Goal: Task Accomplishment & Management: Complete application form

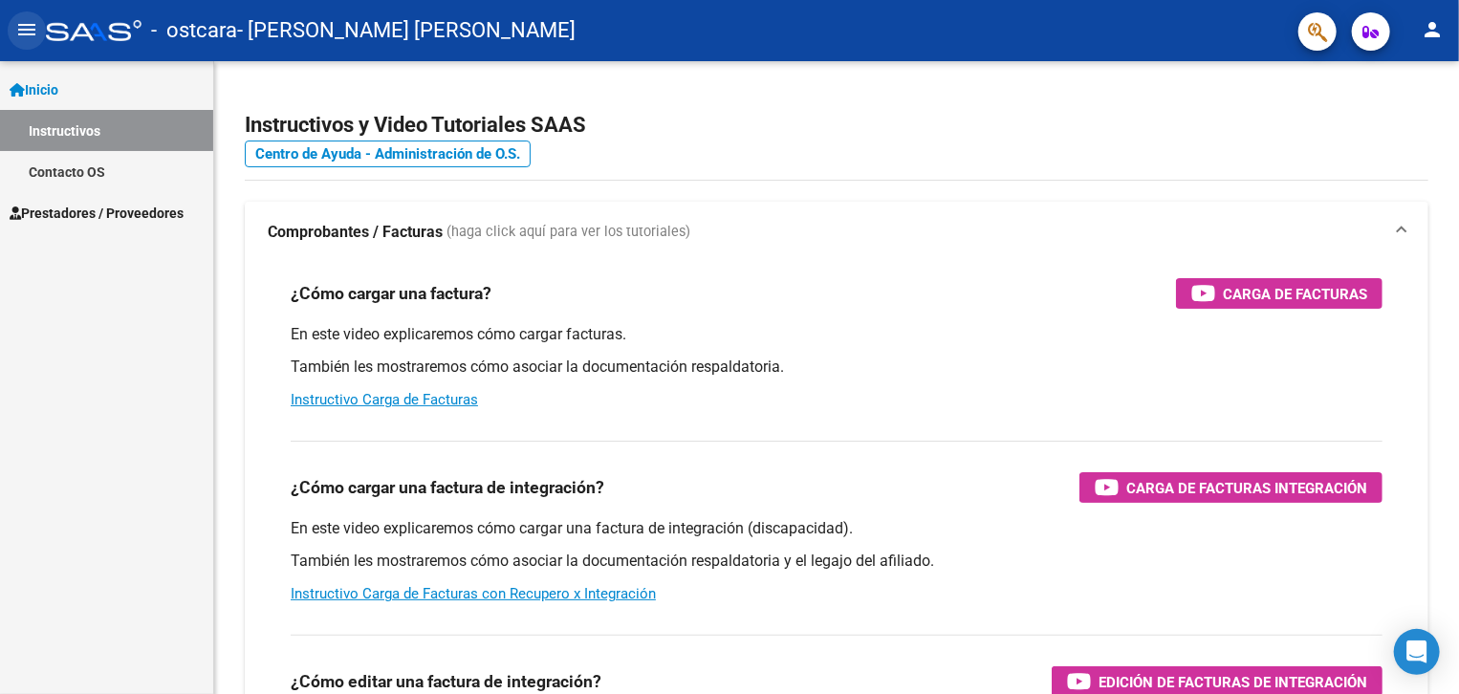
click at [12, 38] on button "menu" at bounding box center [27, 30] width 38 height 38
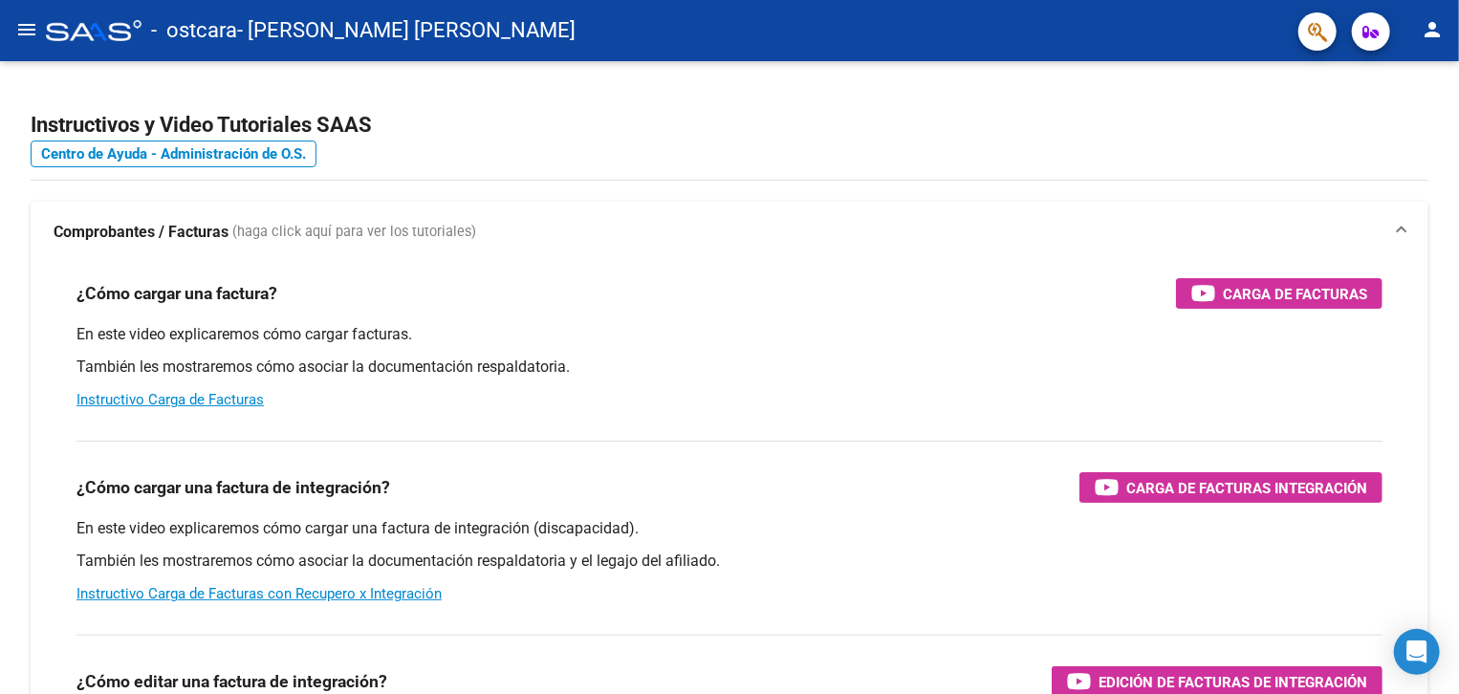
click at [27, 15] on button "menu" at bounding box center [27, 30] width 38 height 38
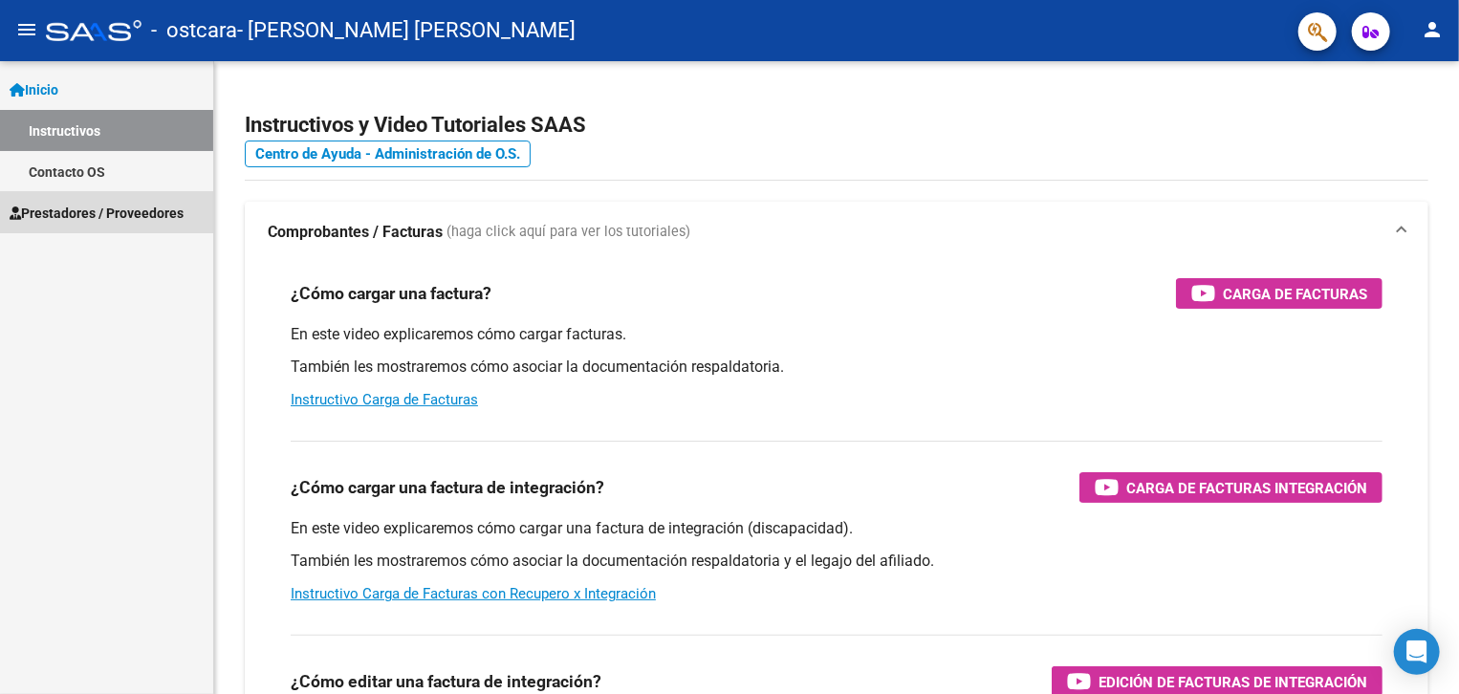
click at [74, 207] on span "Prestadores / Proveedores" at bounding box center [97, 213] width 174 height 21
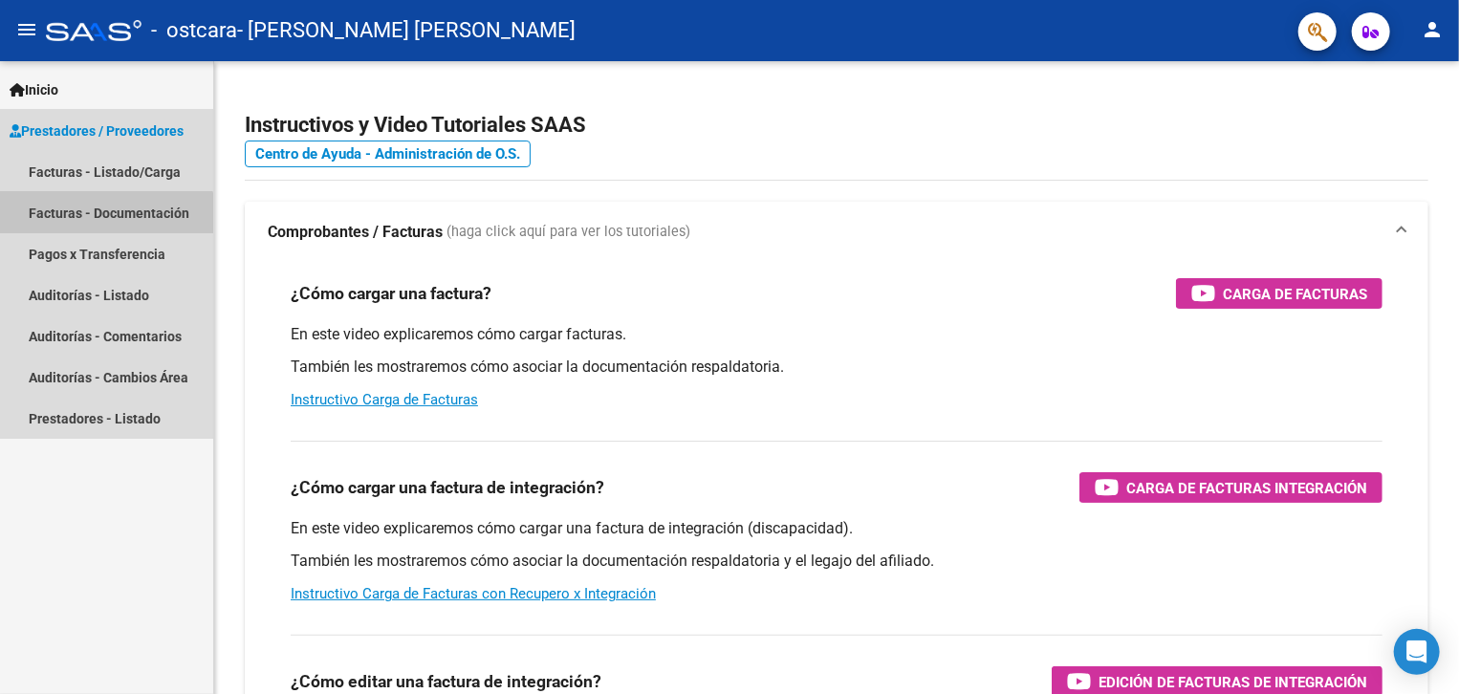
click at [102, 228] on link "Facturas - Documentación" at bounding box center [106, 212] width 213 height 41
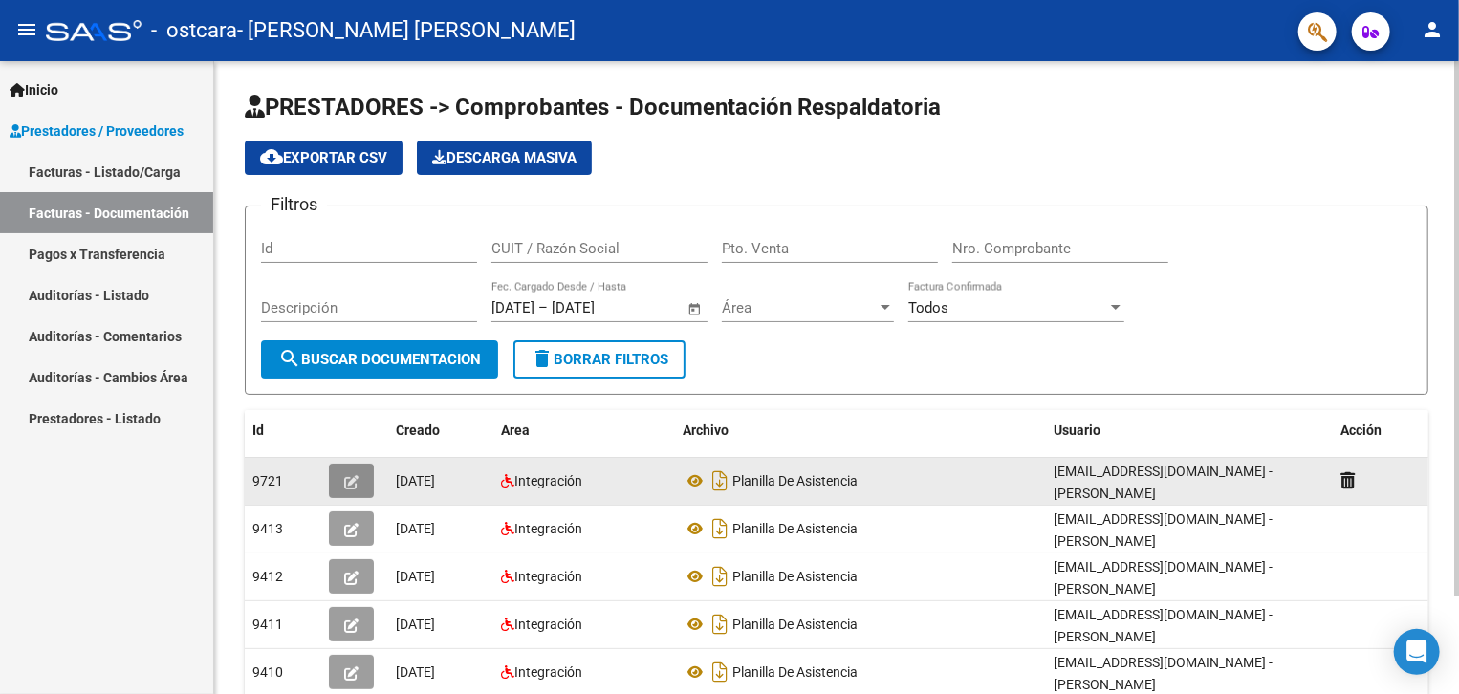
click at [354, 468] on button "button" at bounding box center [351, 481] width 45 height 34
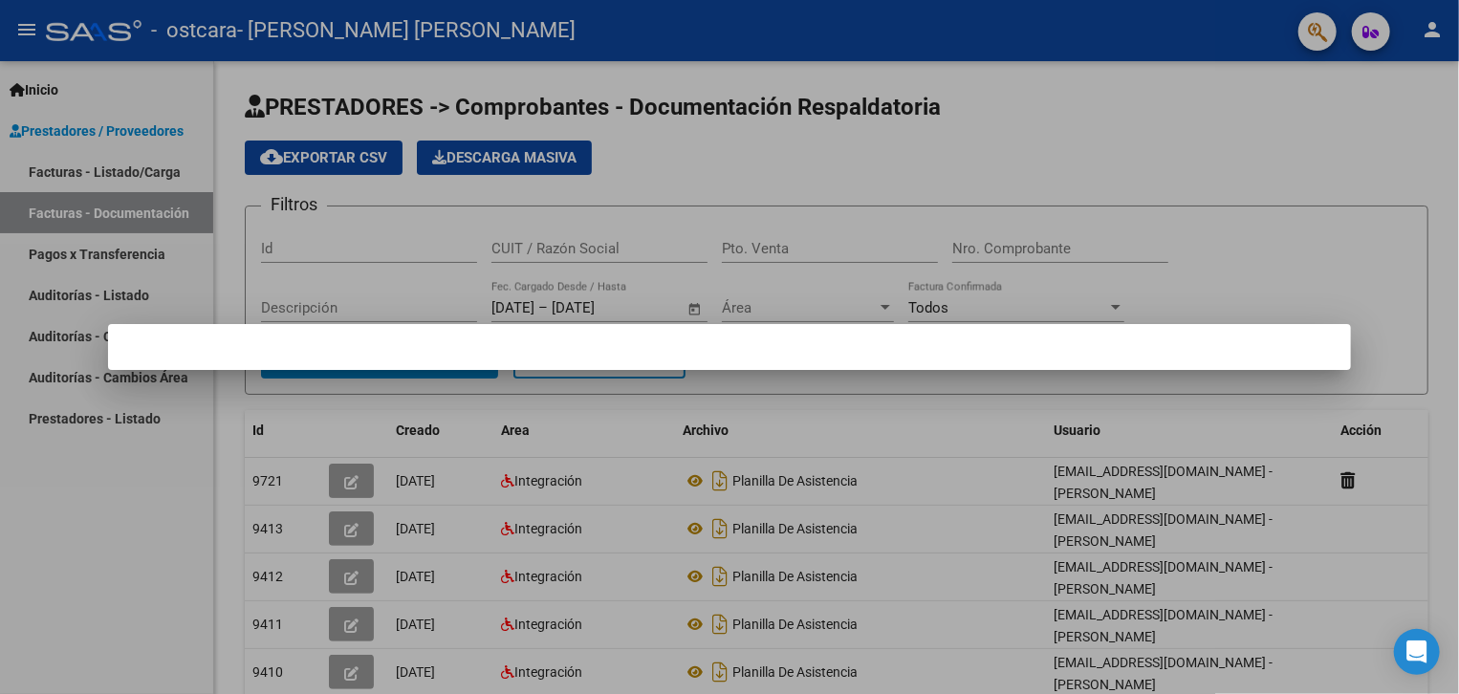
click at [353, 476] on div at bounding box center [729, 347] width 1459 height 694
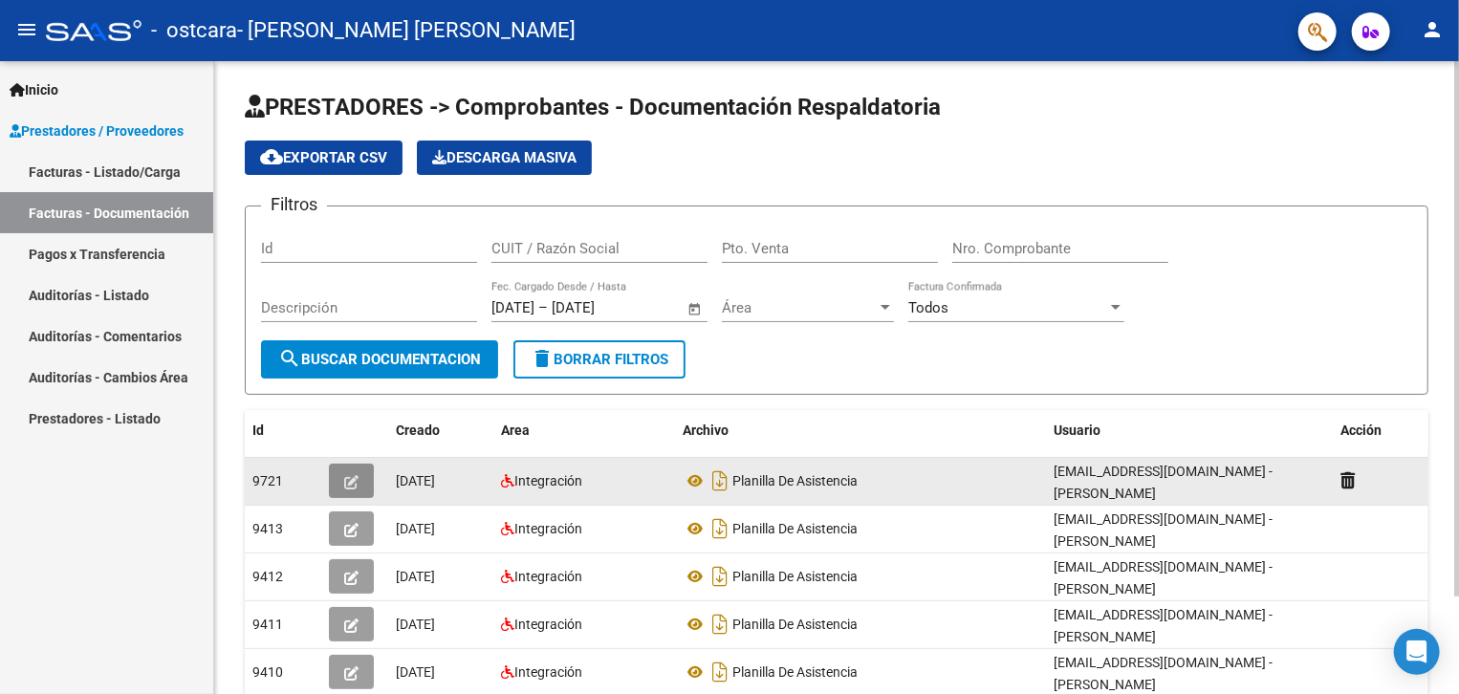
click at [352, 484] on icon "button" at bounding box center [351, 482] width 14 height 14
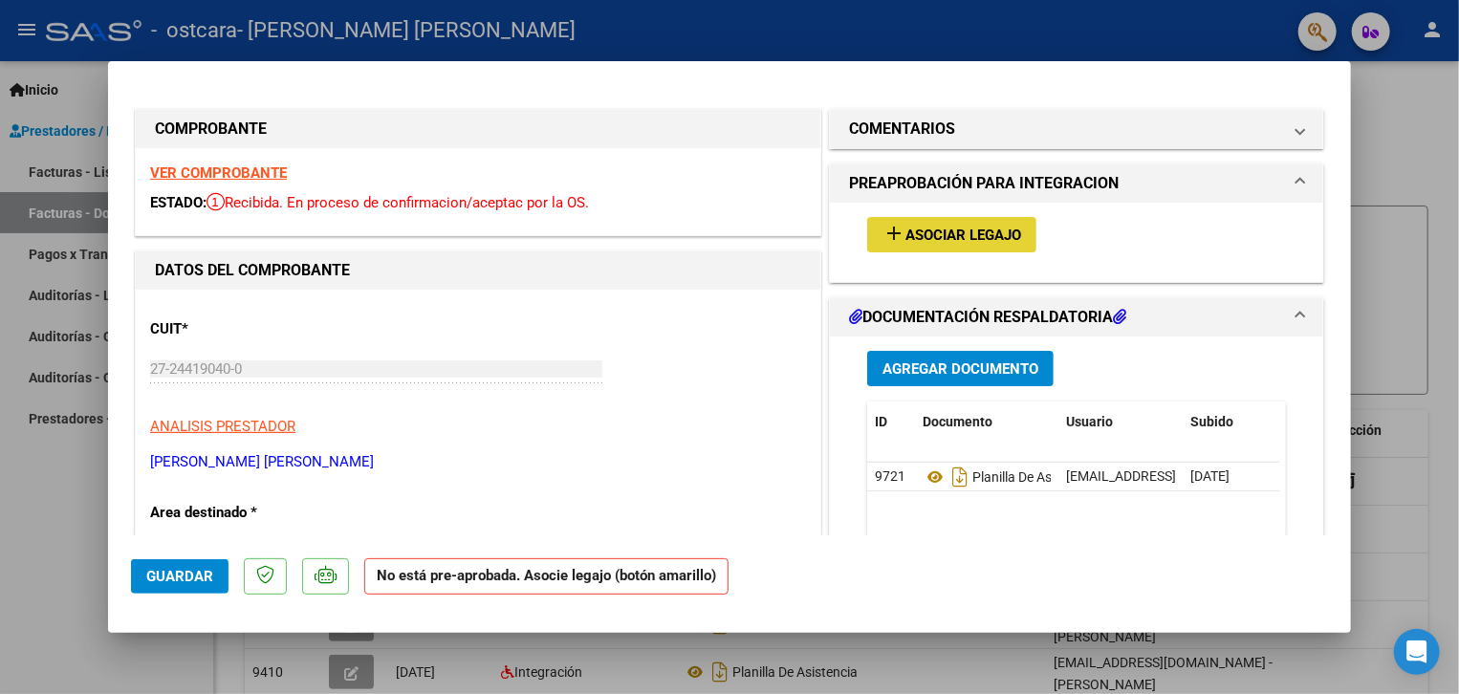
click at [1012, 245] on button "add Asociar Legajo" at bounding box center [951, 234] width 169 height 35
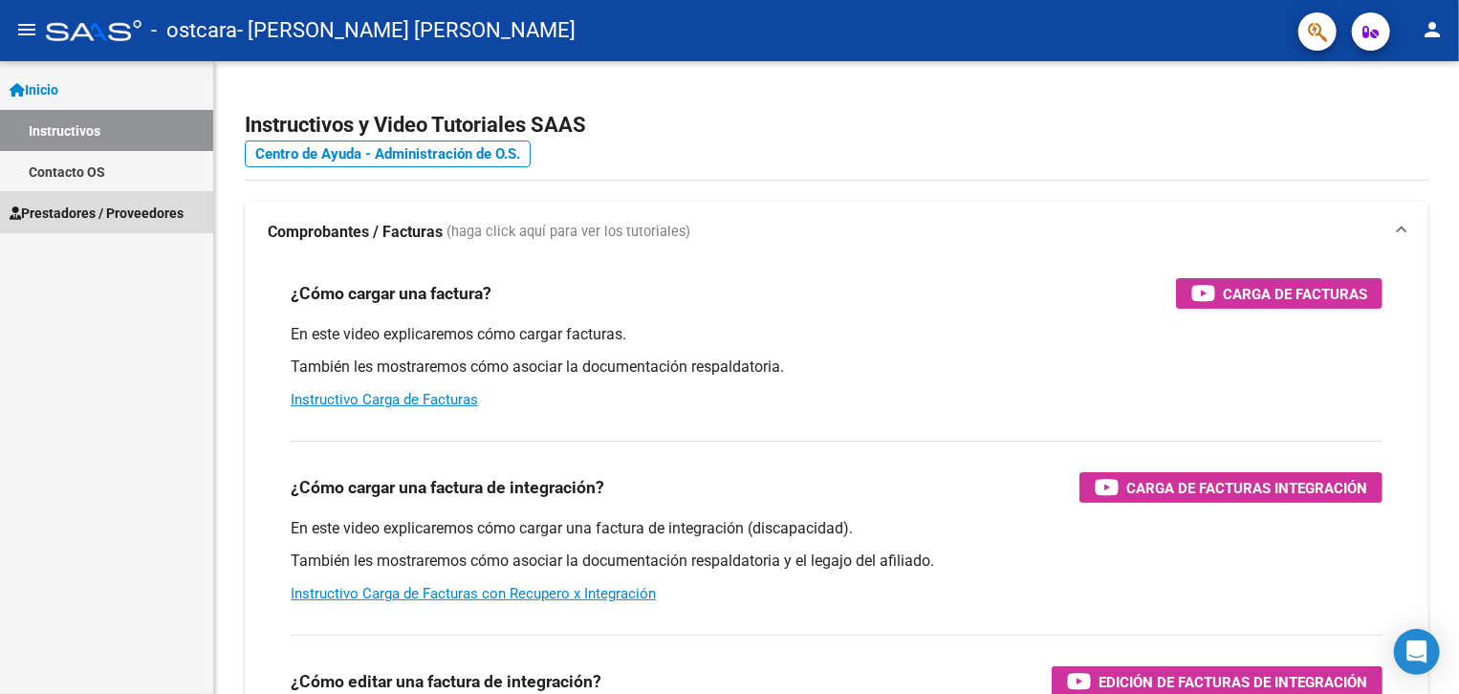
click at [73, 211] on span "Prestadores / Proveedores" at bounding box center [97, 213] width 174 height 21
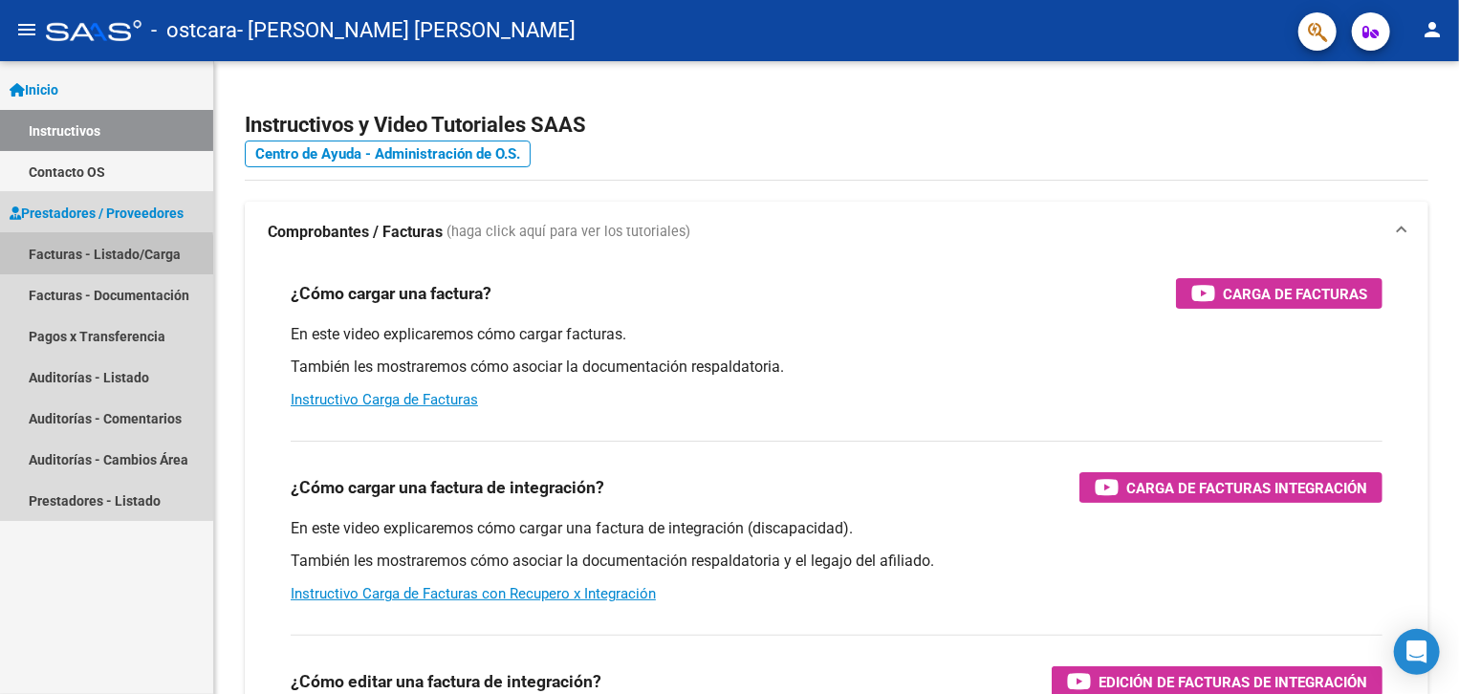
click at [82, 257] on link "Facturas - Listado/Carga" at bounding box center [106, 253] width 213 height 41
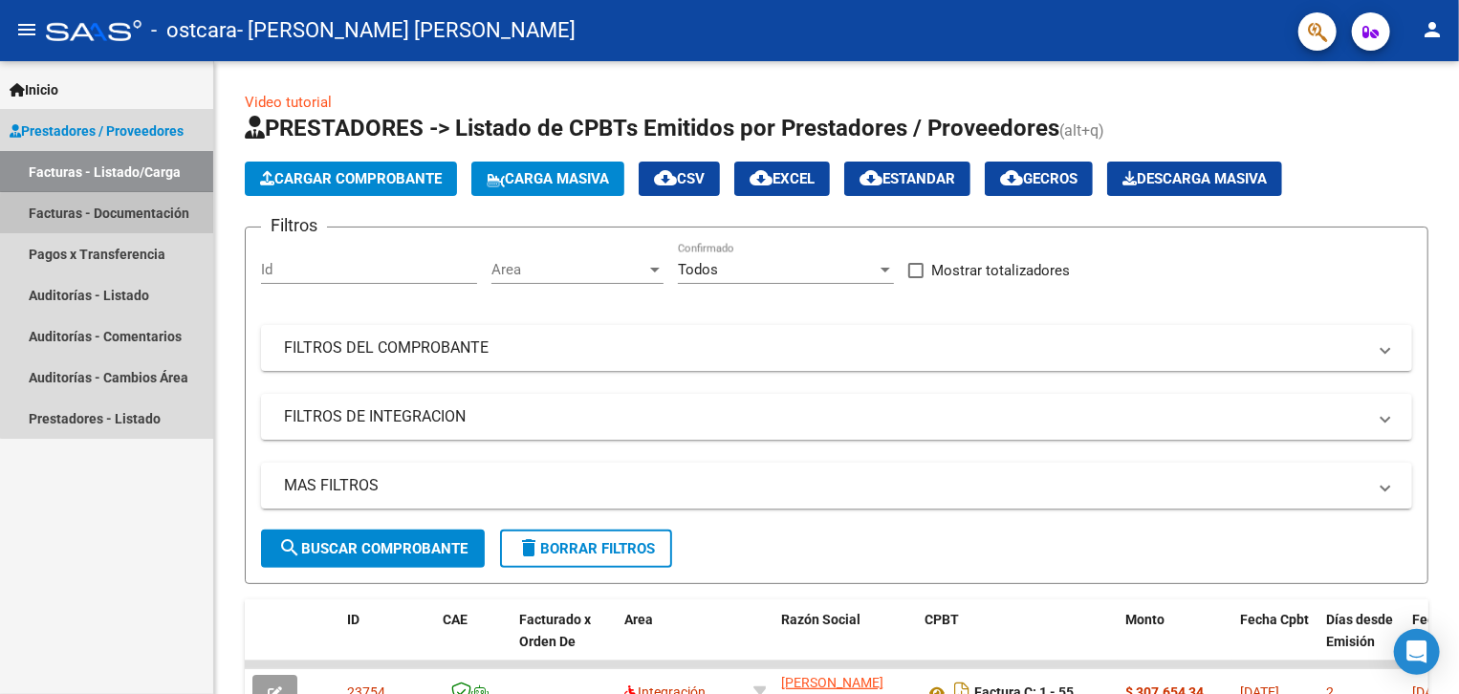
click at [121, 223] on link "Facturas - Documentación" at bounding box center [106, 212] width 213 height 41
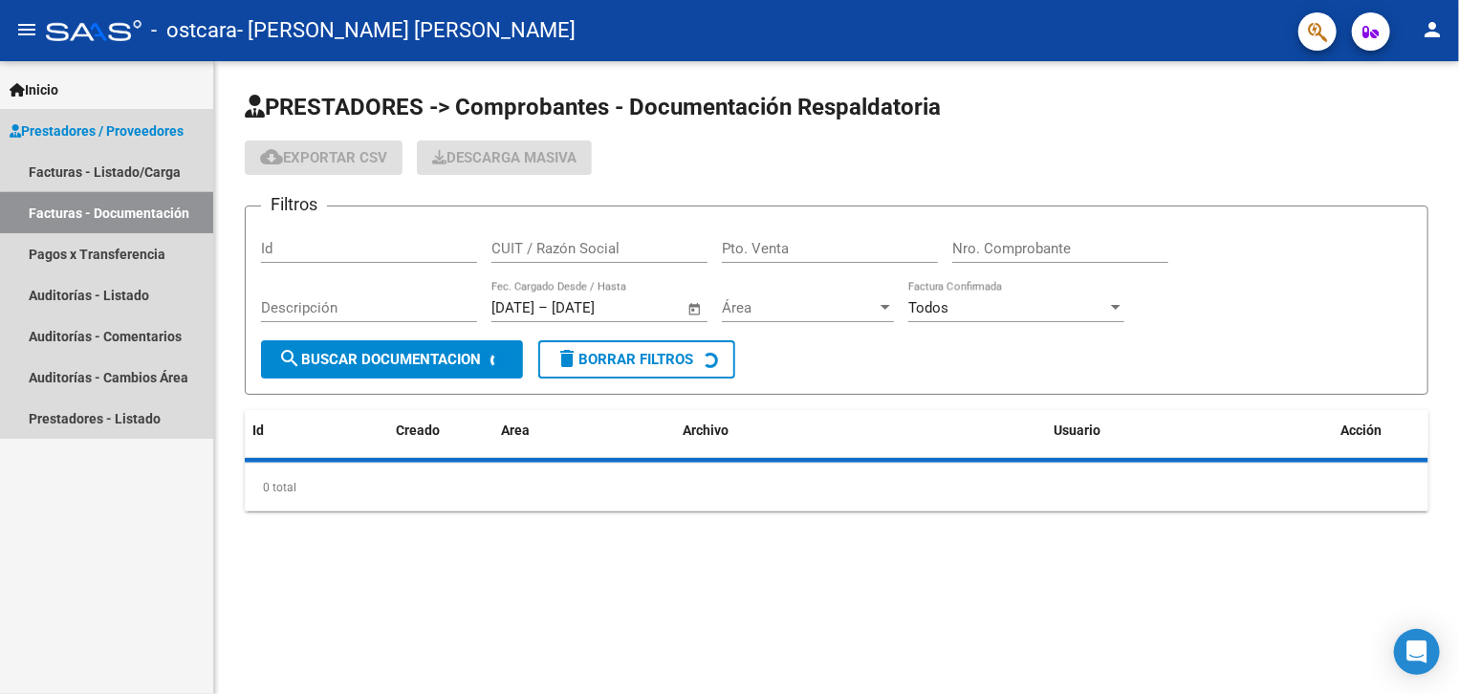
click at [121, 223] on link "Facturas - Documentación" at bounding box center [106, 212] width 213 height 41
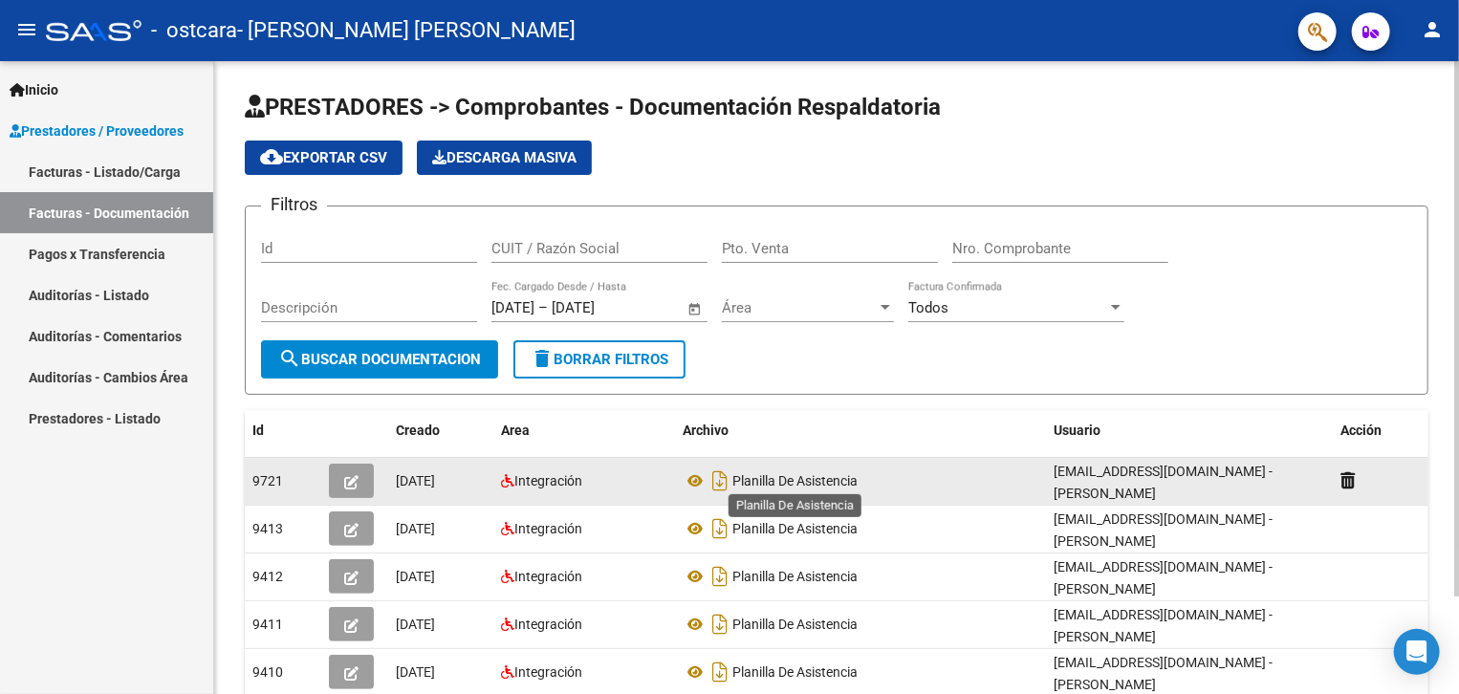
click at [851, 478] on span "Planilla De Asistencia" at bounding box center [794, 480] width 125 height 15
click at [575, 483] on span "Integración" at bounding box center [548, 480] width 68 height 15
click at [359, 486] on button "button" at bounding box center [351, 481] width 45 height 34
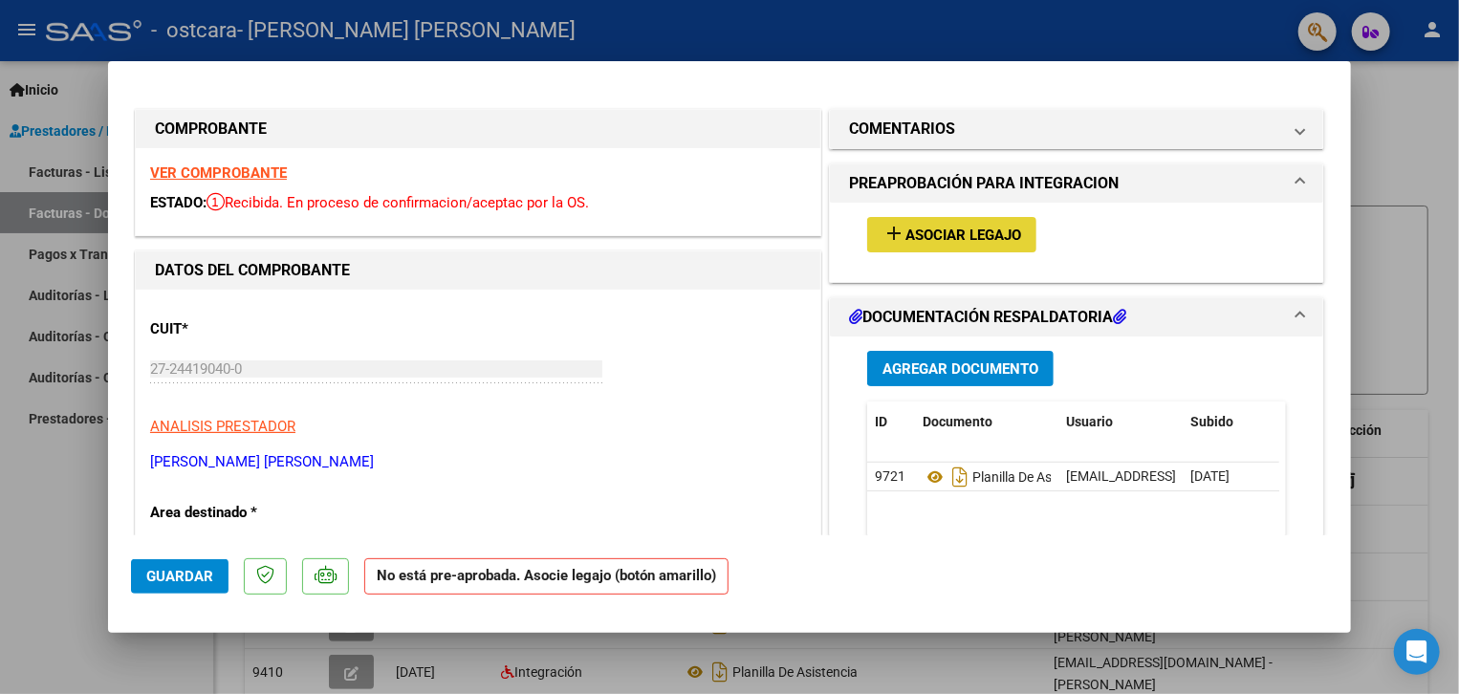
click at [945, 234] on span "Asociar Legajo" at bounding box center [963, 235] width 116 height 17
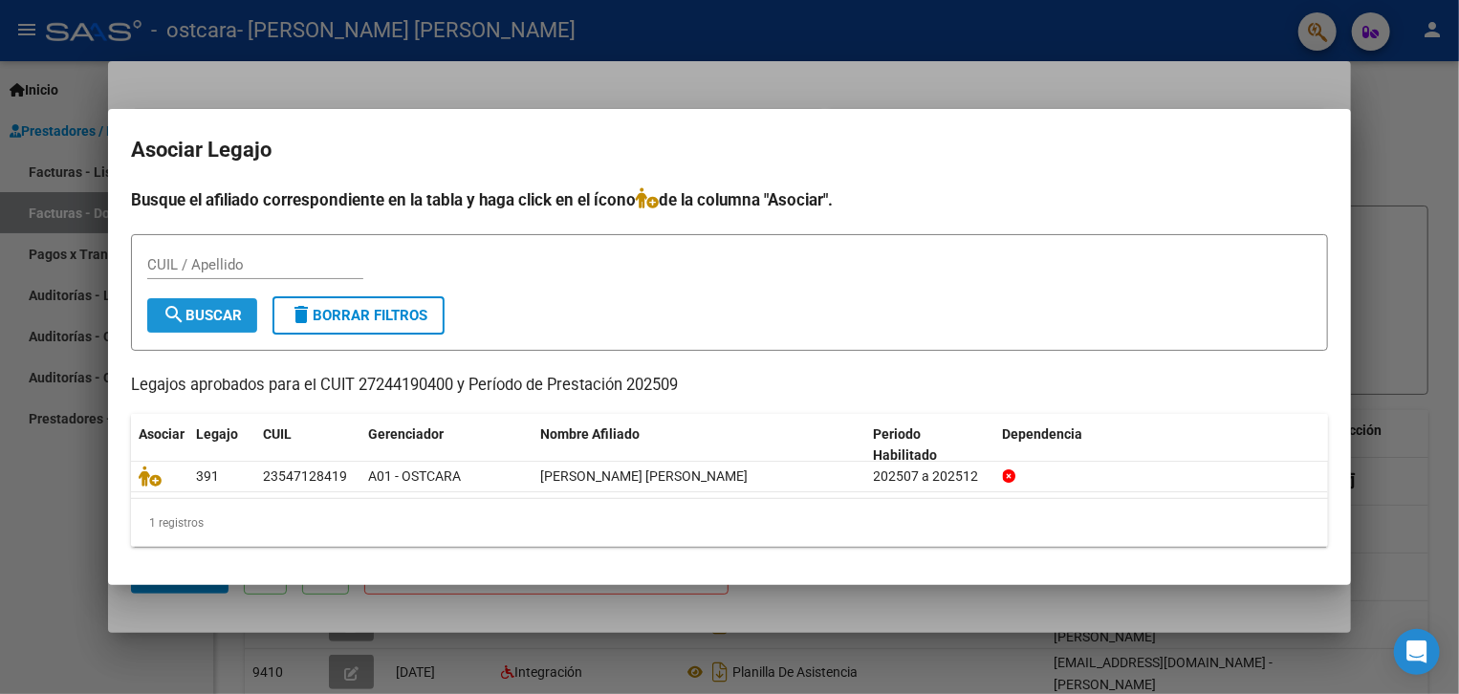
click at [185, 324] on span "search Buscar" at bounding box center [202, 315] width 79 height 17
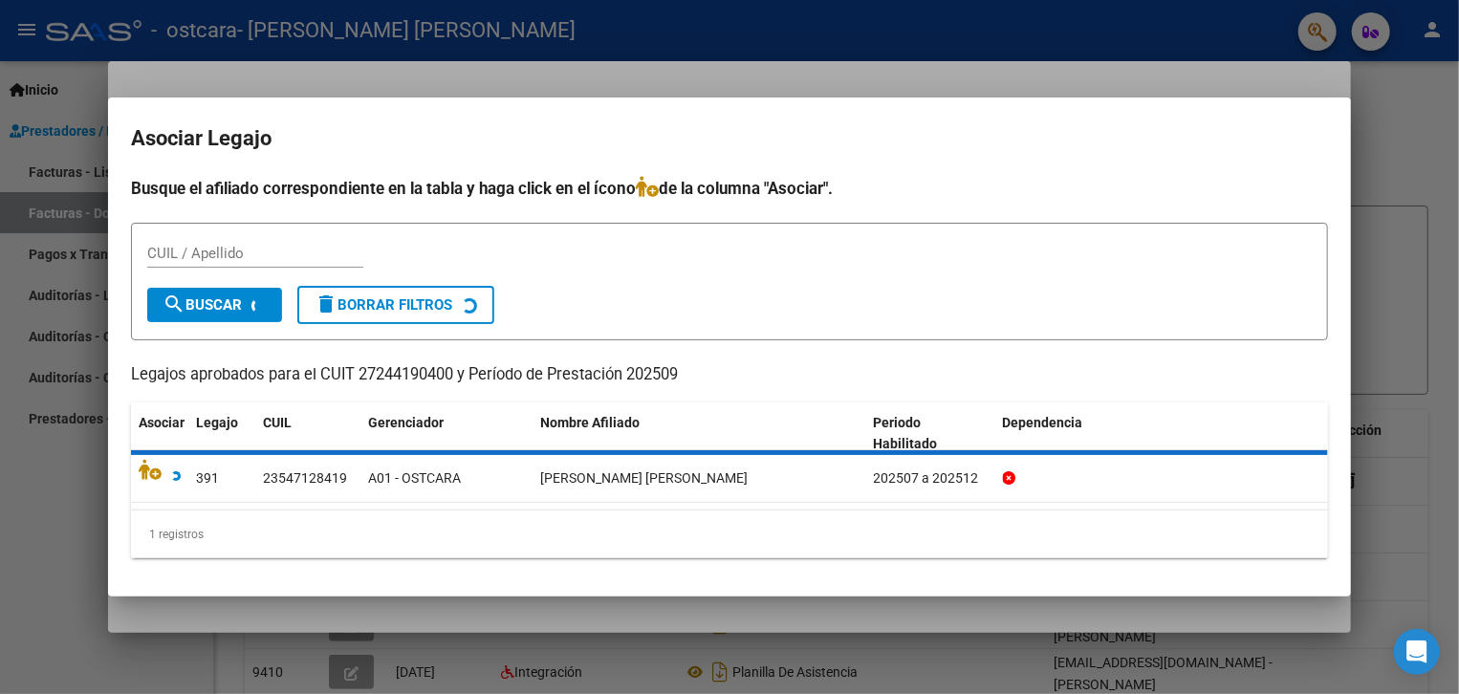
click at [185, 324] on form "CUIL / Apellido search Buscar delete Borrar Filtros" at bounding box center [729, 282] width 1197 height 118
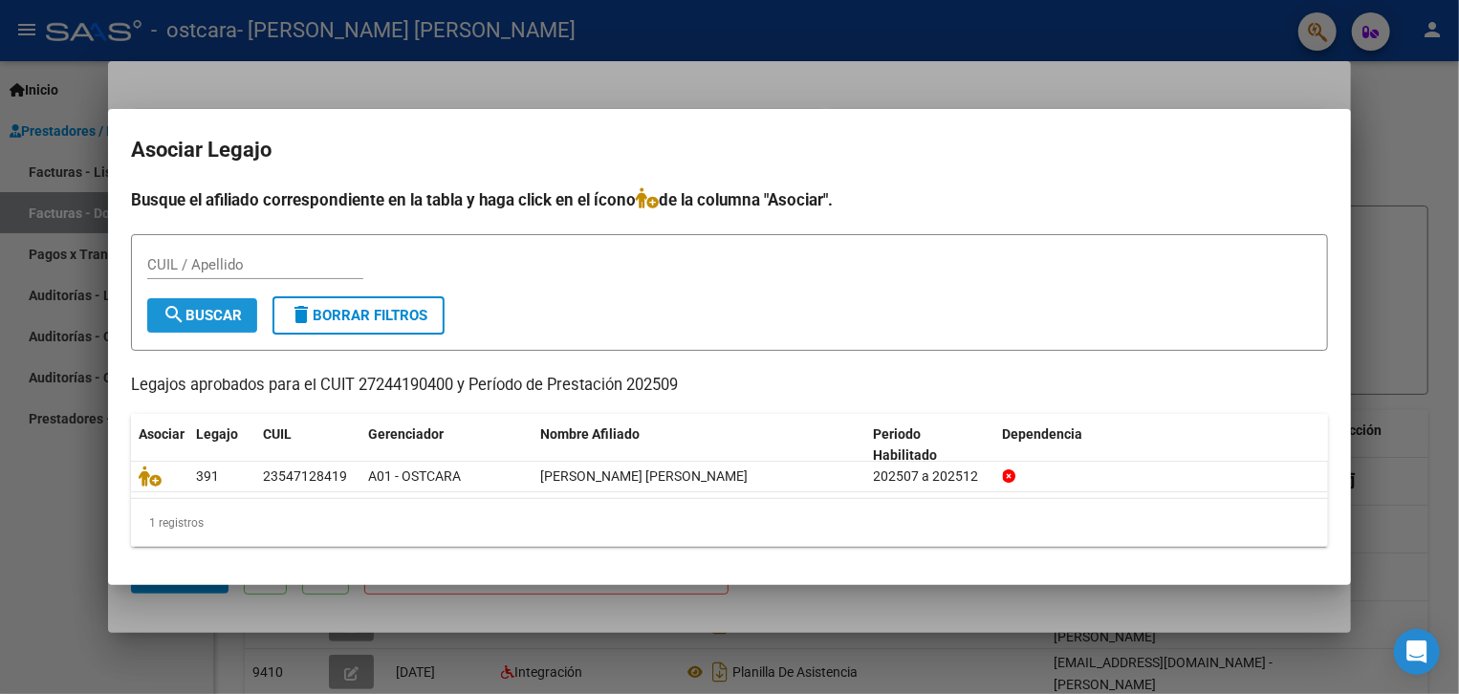
click at [232, 326] on button "search Buscar" at bounding box center [202, 315] width 110 height 34
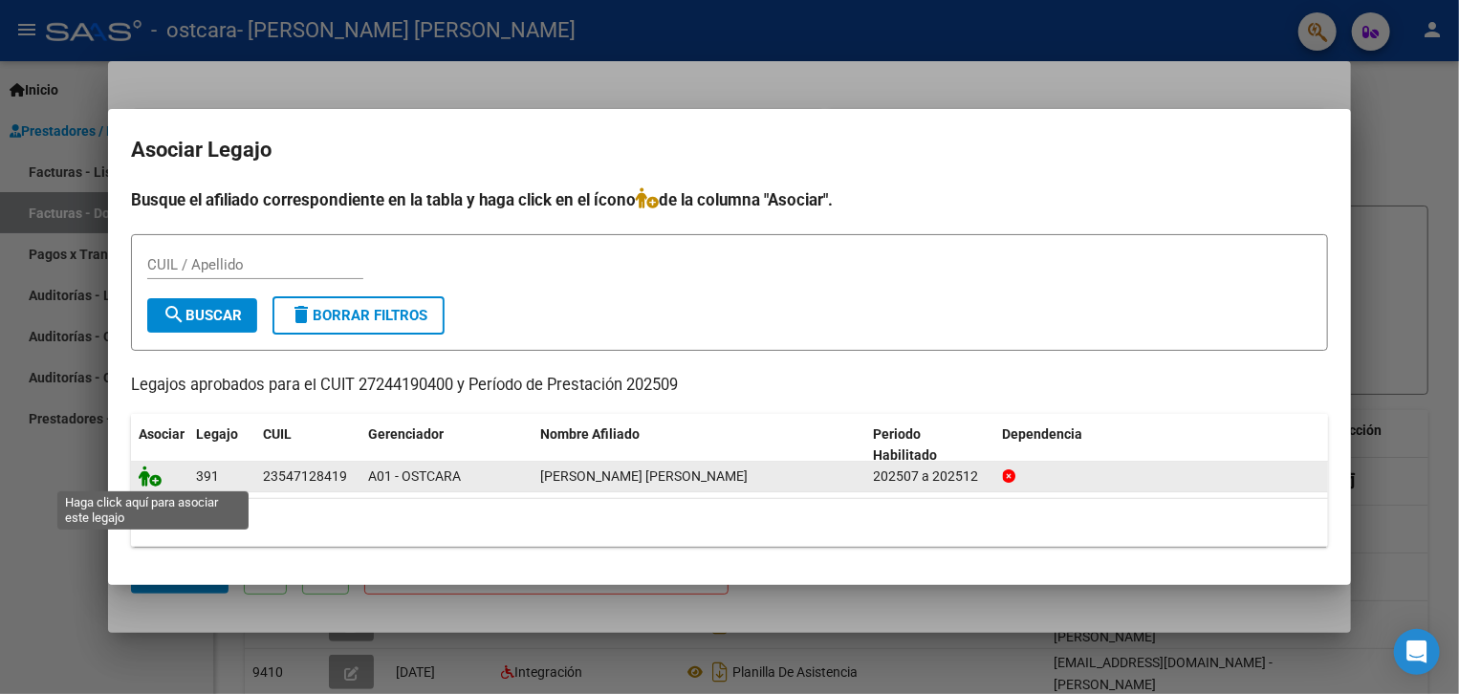
click at [145, 478] on icon at bounding box center [150, 476] width 23 height 21
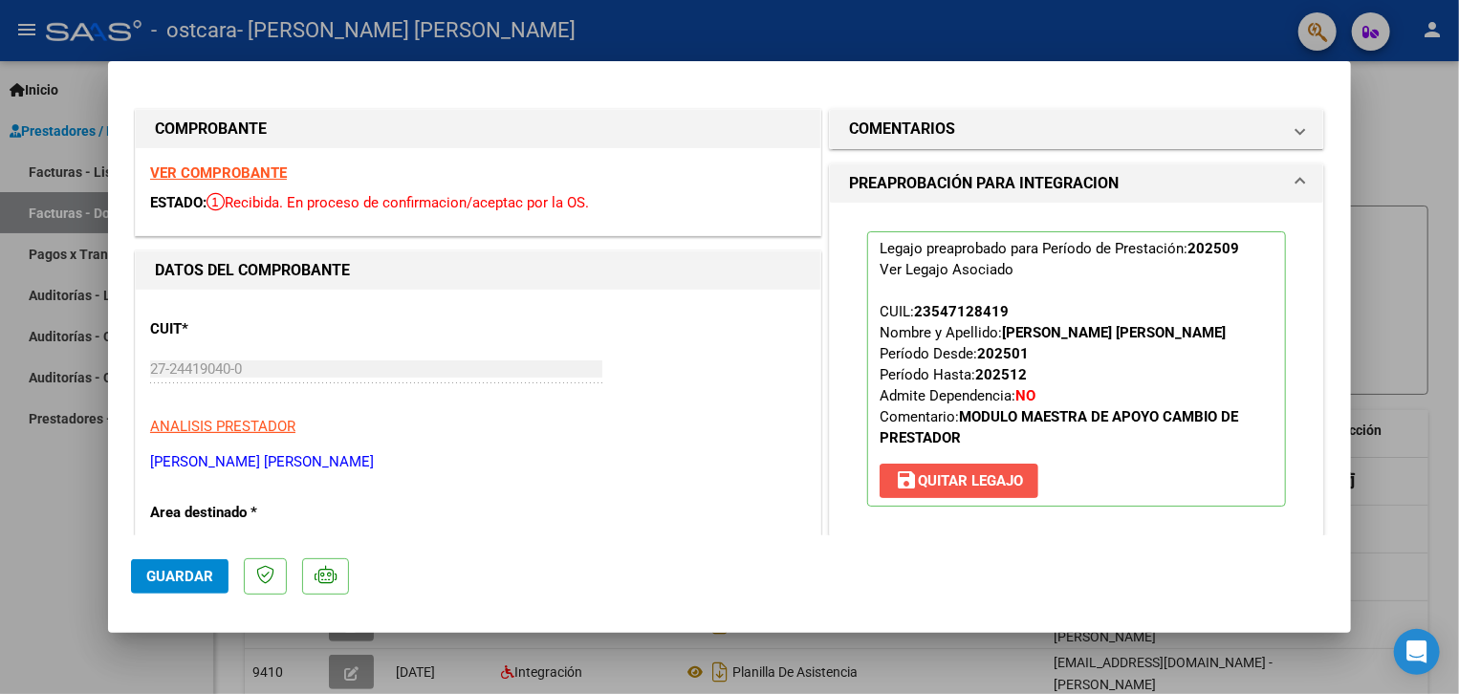
click at [974, 474] on span "save Quitar Legajo" at bounding box center [959, 480] width 128 height 17
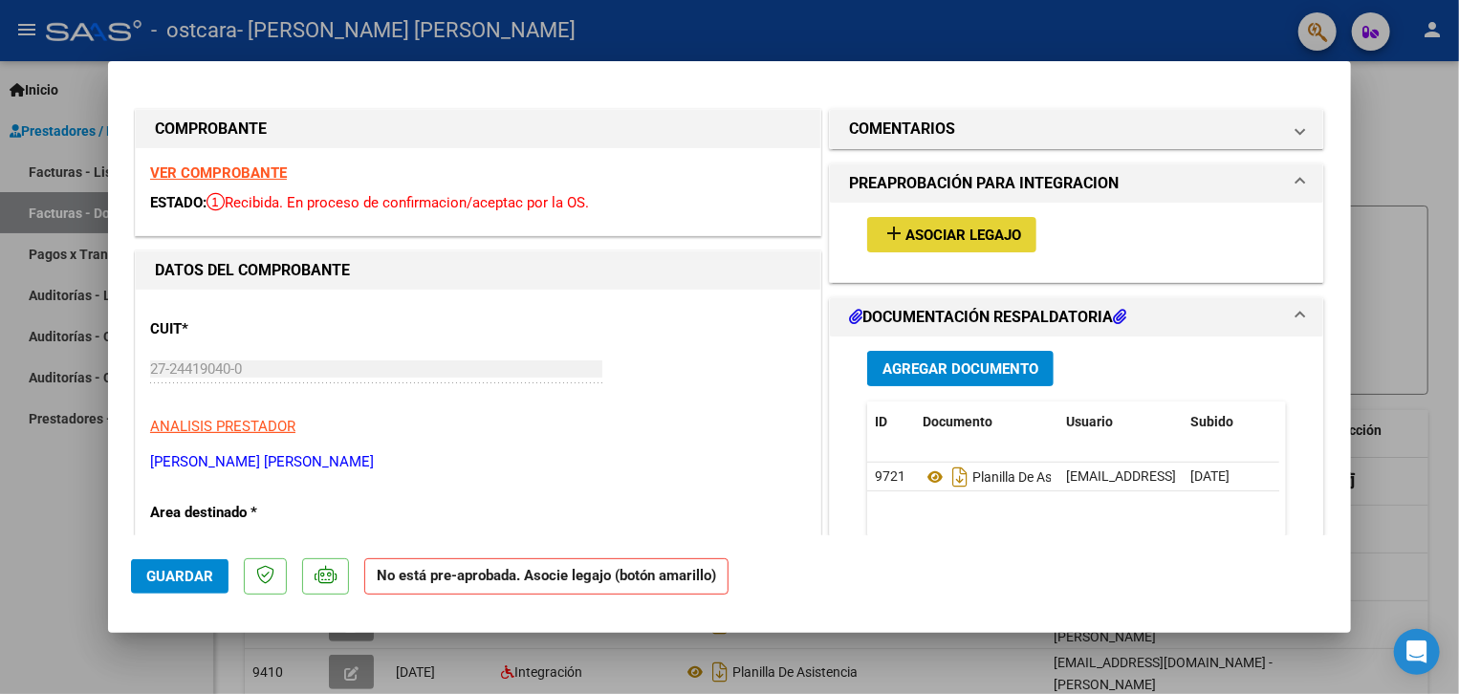
click at [974, 232] on span "Asociar Legajo" at bounding box center [963, 235] width 116 height 17
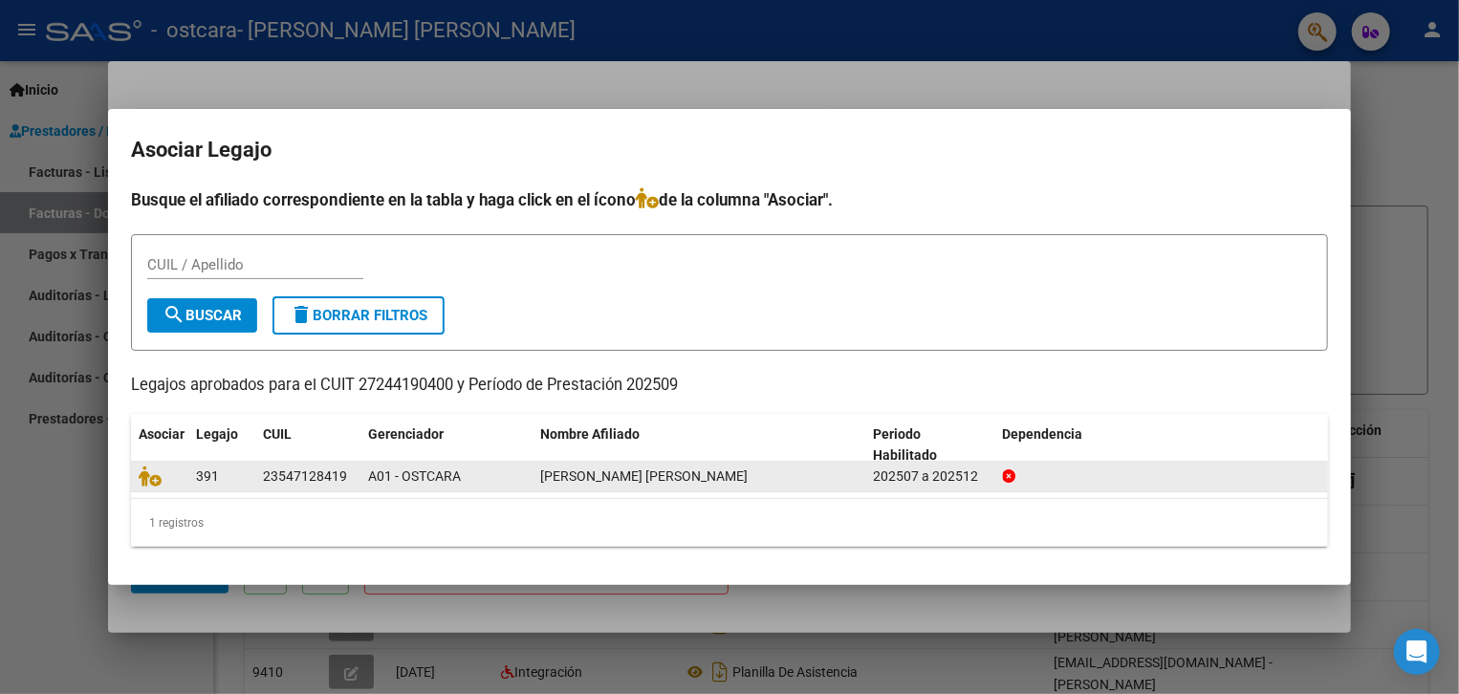
click at [1010, 477] on icon at bounding box center [1009, 475] width 13 height 13
click at [1010, 475] on icon at bounding box center [1009, 475] width 13 height 13
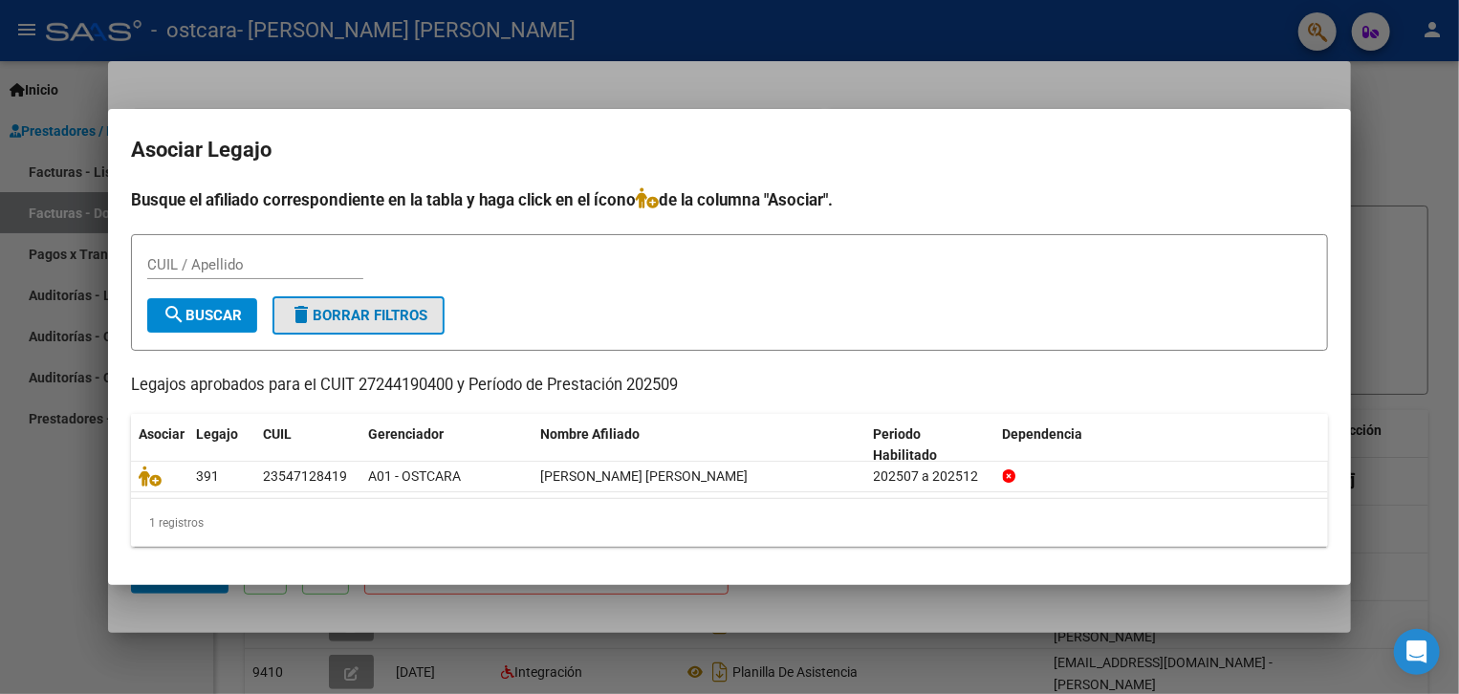
click at [380, 315] on span "delete Borrar Filtros" at bounding box center [359, 315] width 138 height 17
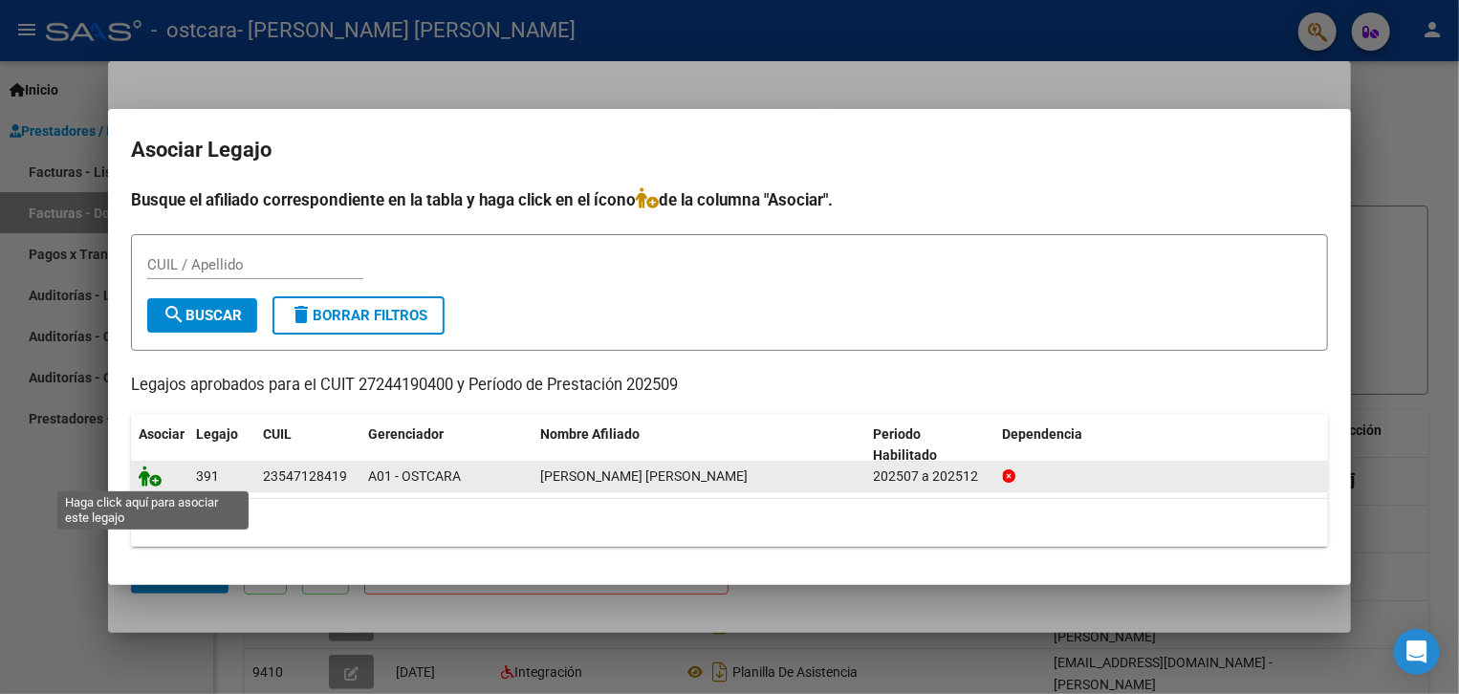
click at [153, 480] on icon at bounding box center [150, 476] width 23 height 21
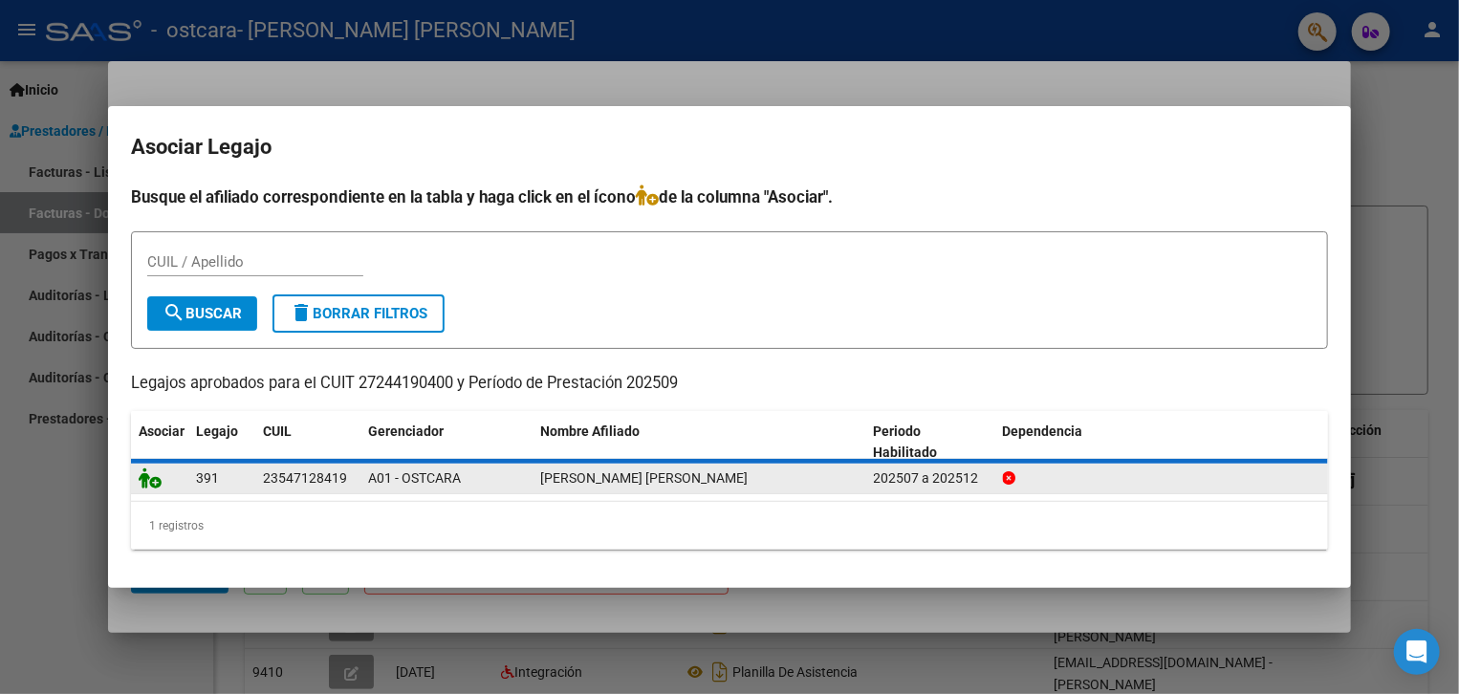
click at [153, 480] on icon at bounding box center [150, 478] width 23 height 21
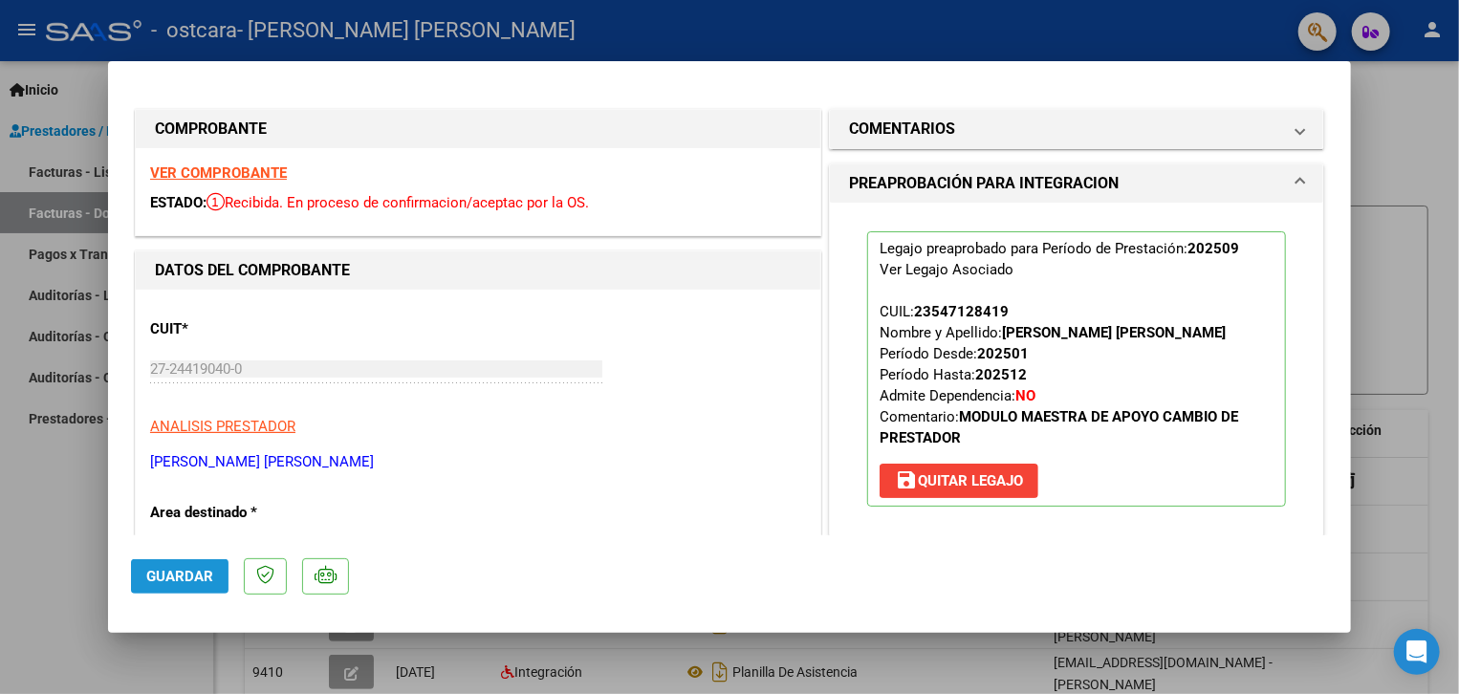
click at [197, 577] on span "Guardar" at bounding box center [179, 576] width 67 height 17
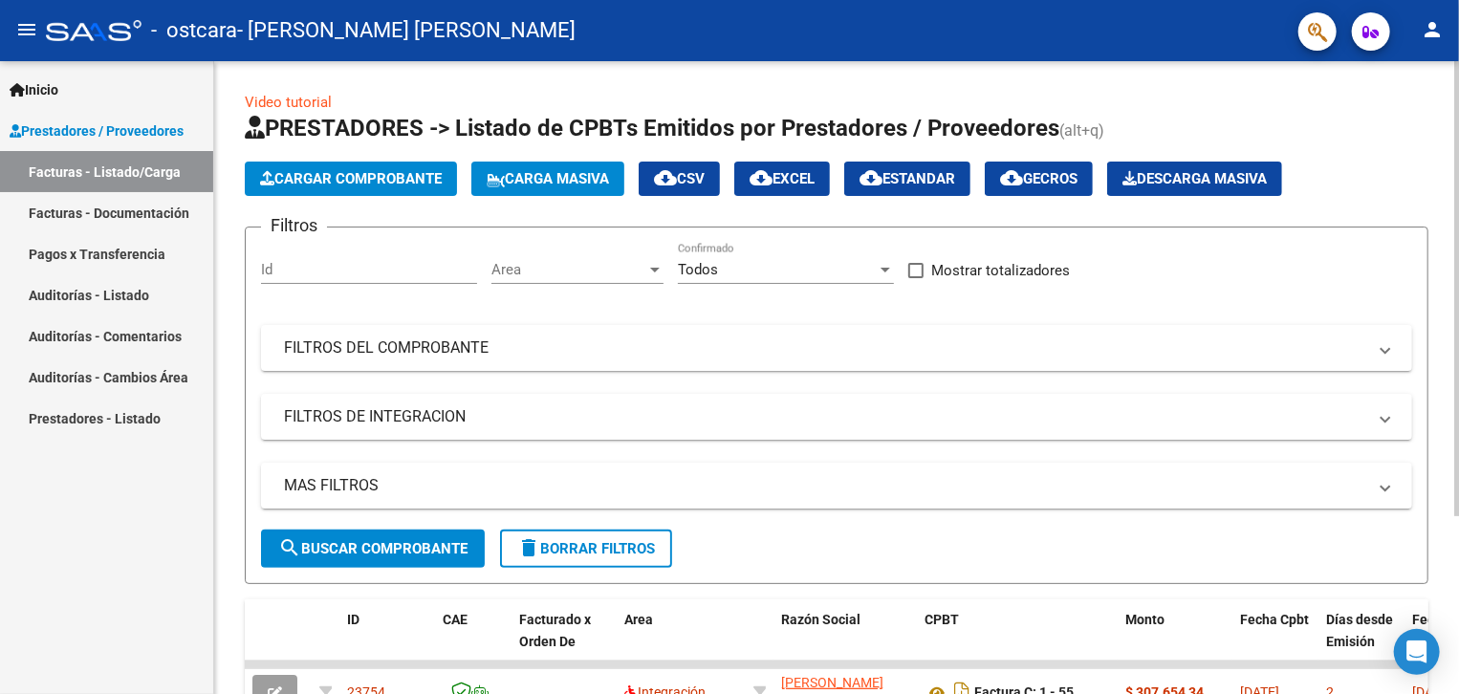
drag, startPoint x: 1446, startPoint y: 185, endPoint x: 1453, endPoint y: 617, distance: 432.2
click at [1453, 617] on div "Video tutorial PRESTADORES -> Listado de CPBTs Emitidos por Prestadores / Prove…" at bounding box center [836, 494] width 1245 height 867
click at [1182, 459] on div "Filtros Id Area Area Todos Confirmado Mostrar totalizadores FILTROS DEL COMPROB…" at bounding box center [836, 386] width 1151 height 287
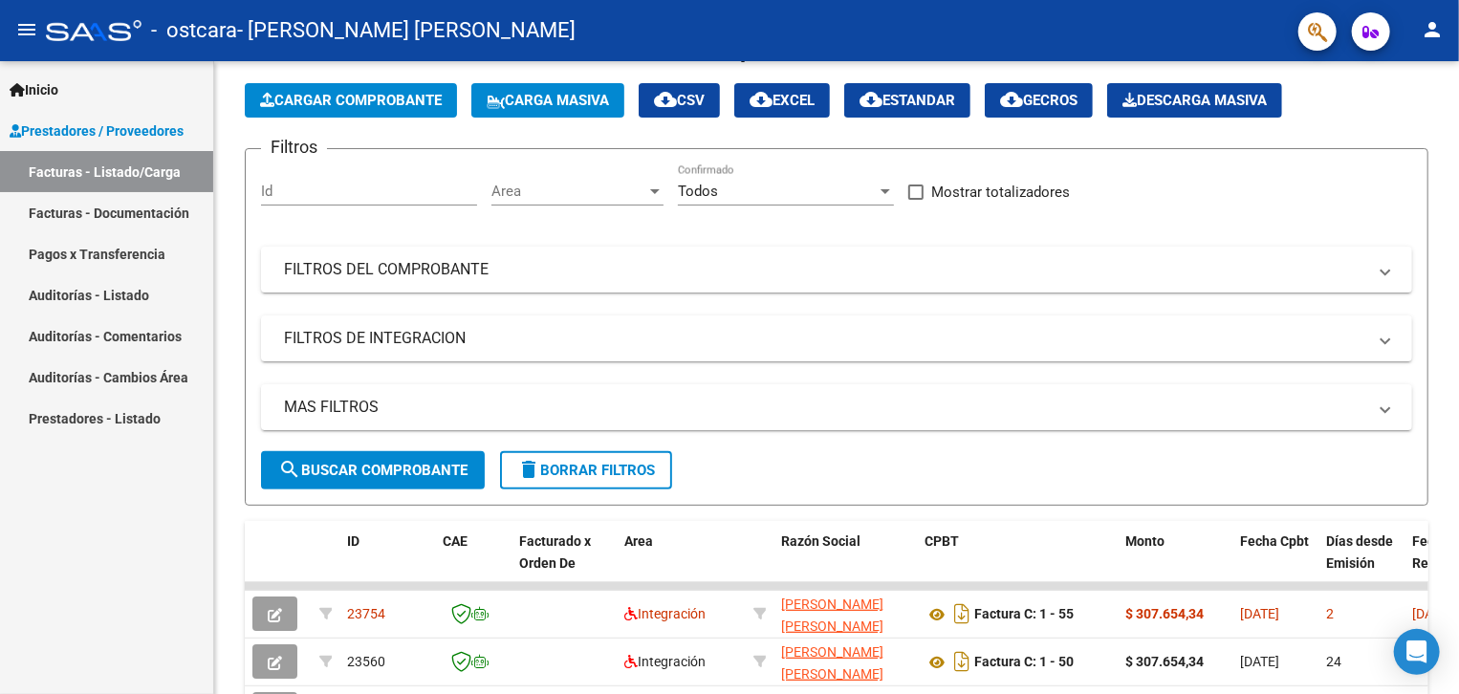
scroll to position [245, 0]
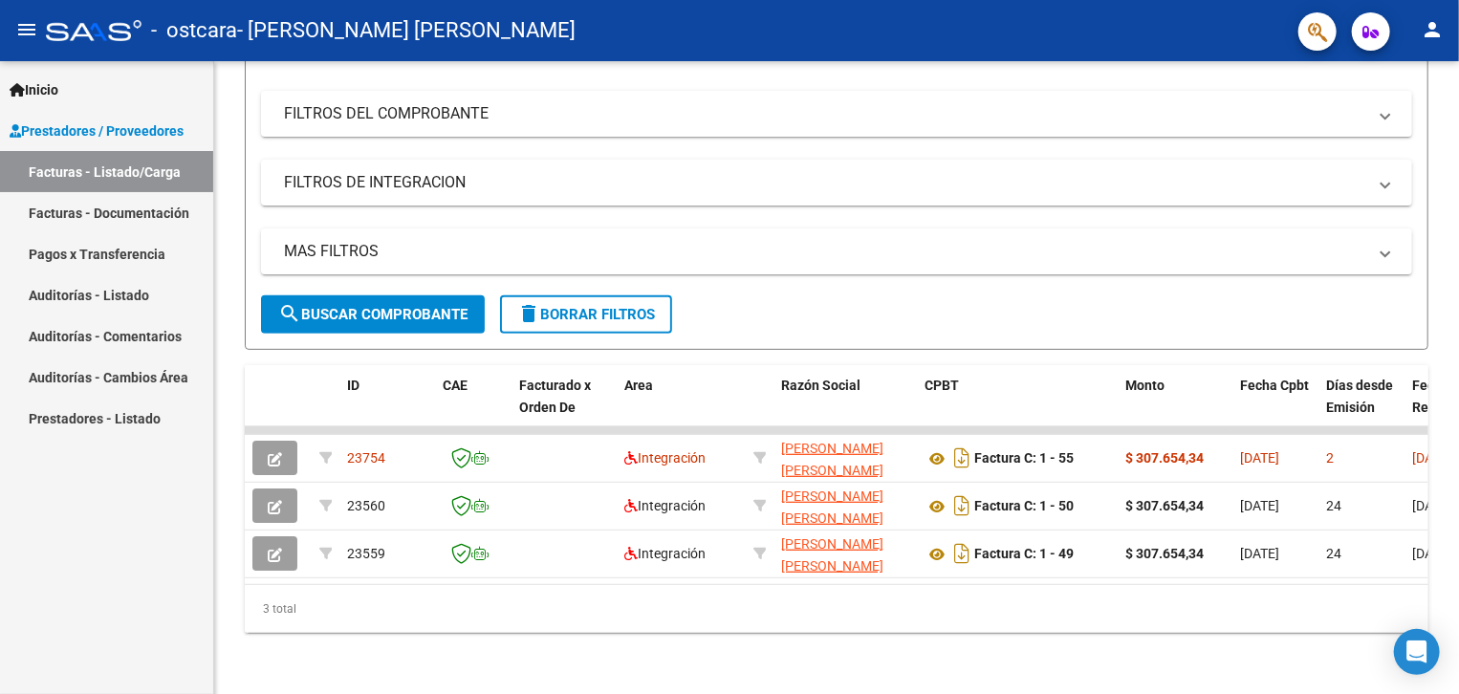
drag, startPoint x: 1452, startPoint y: 602, endPoint x: 1453, endPoint y: 734, distance: 131.9
click at [1453, 693] on html "menu - ostcara - GODOY PATRICIA VERONICA person Inicio Instructivos Contacto OS…" at bounding box center [729, 347] width 1459 height 694
click at [1453, 321] on div "Video tutorial PRESTADORES -> Listado de CPBTs Emitidos por Prestadores / Prove…" at bounding box center [836, 260] width 1245 height 867
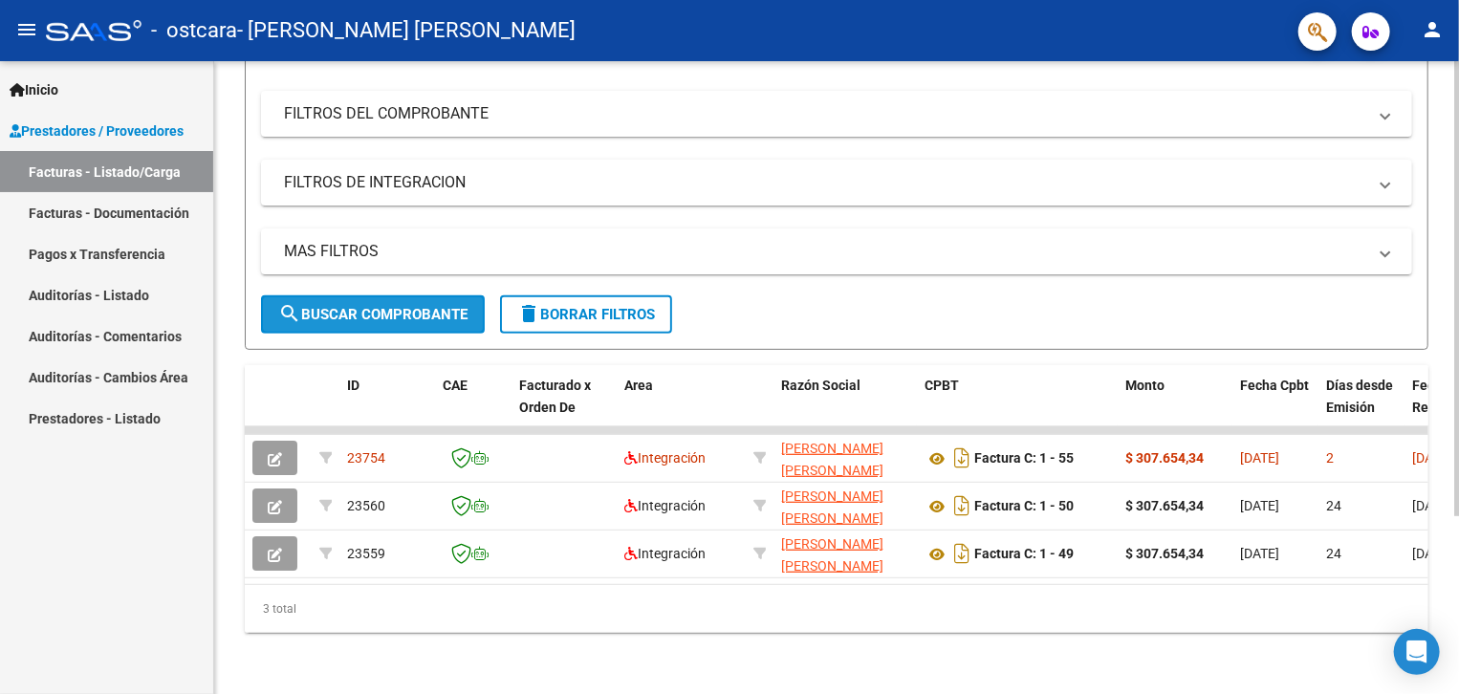
click at [464, 315] on button "search Buscar Comprobante" at bounding box center [373, 314] width 224 height 38
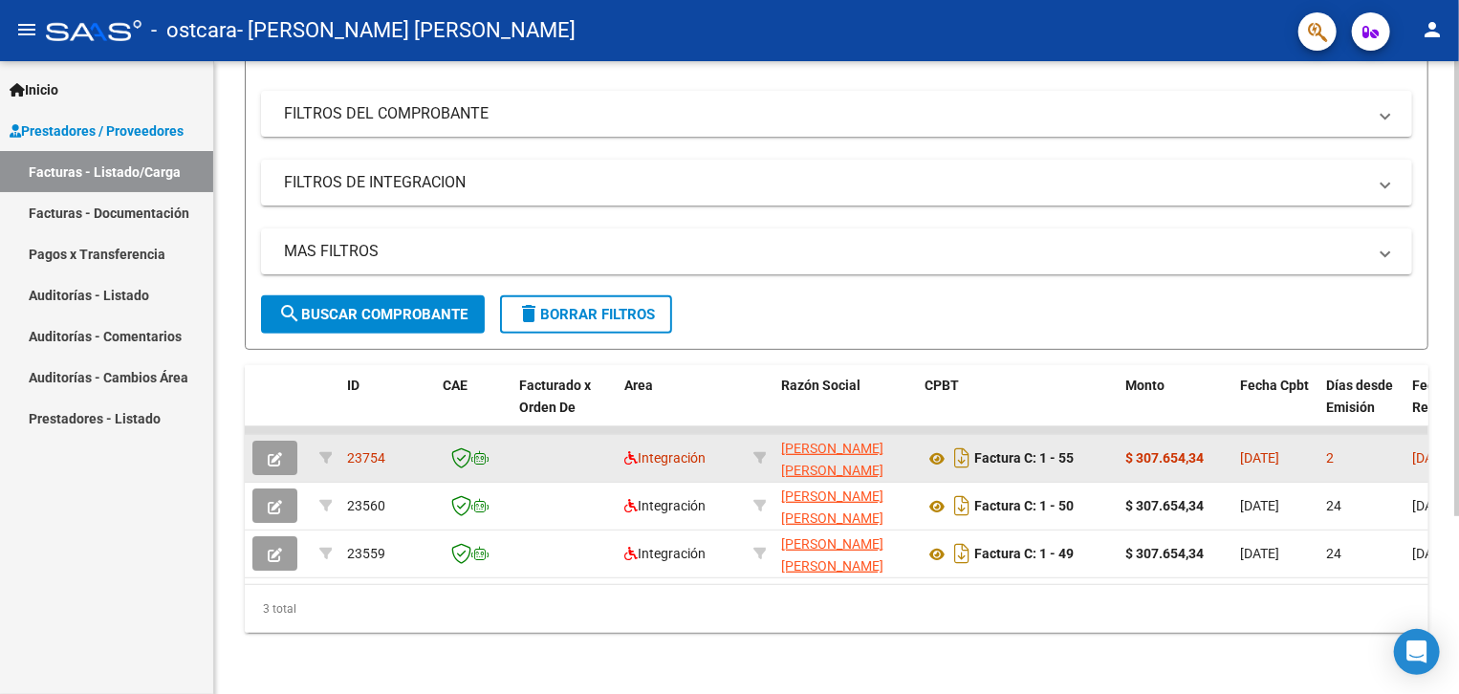
click at [337, 448] on datatable-body-cell at bounding box center [326, 458] width 28 height 47
click at [275, 452] on icon "button" at bounding box center [275, 459] width 14 height 14
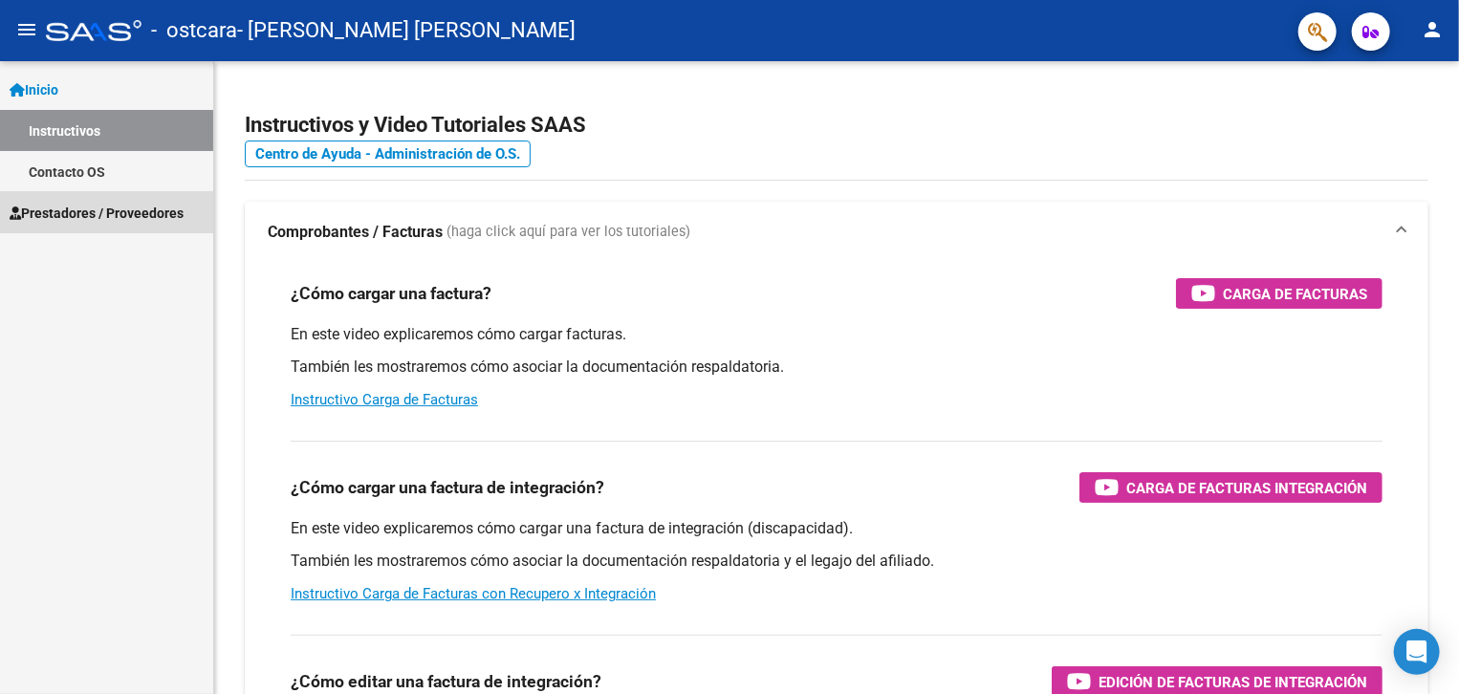
click at [94, 221] on span "Prestadores / Proveedores" at bounding box center [97, 213] width 174 height 21
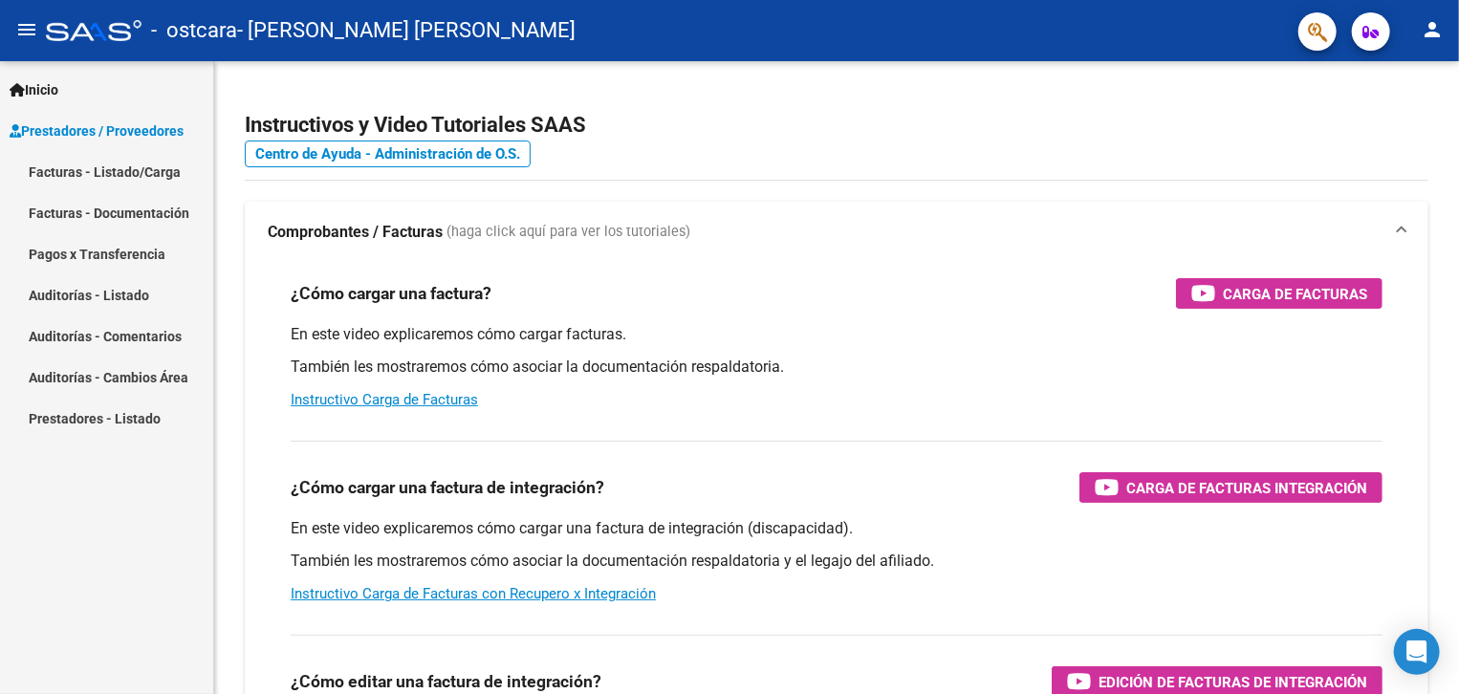
click at [105, 224] on link "Facturas - Documentación" at bounding box center [106, 212] width 213 height 41
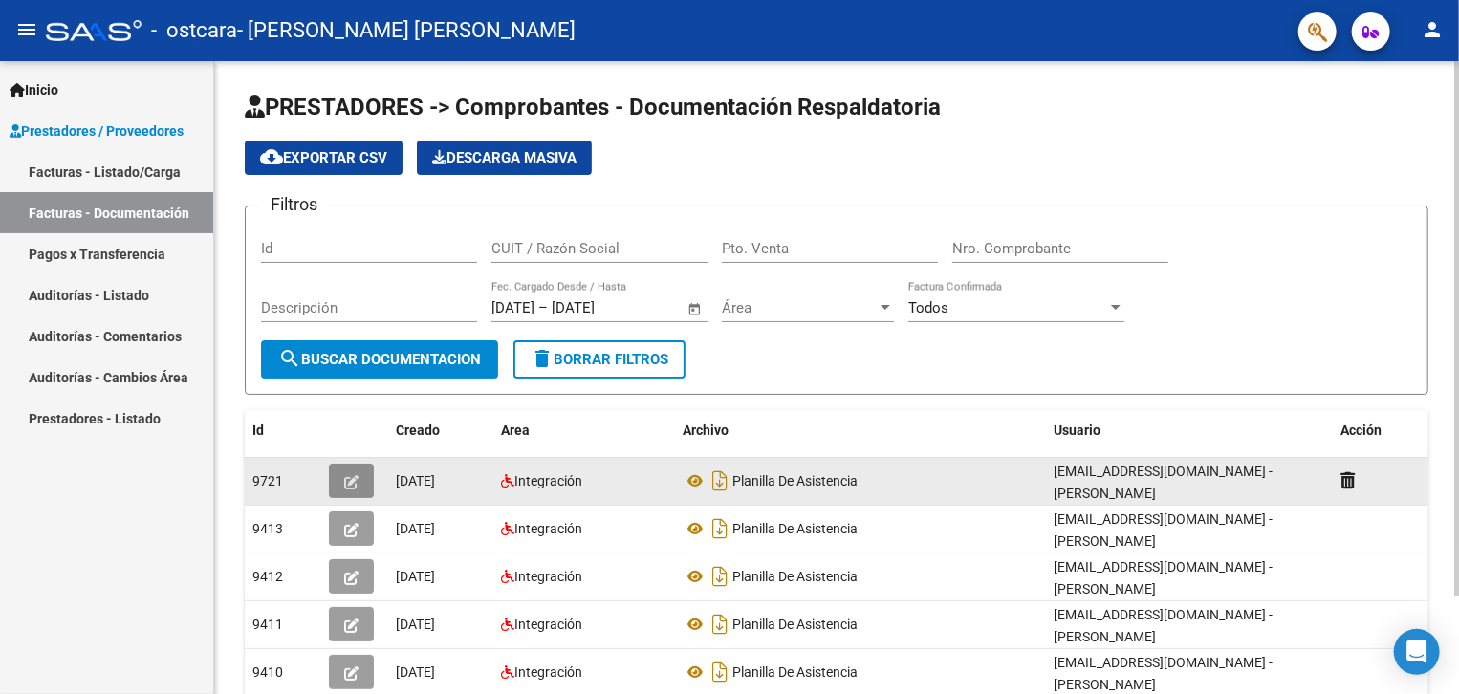
click at [356, 479] on icon "button" at bounding box center [351, 482] width 14 height 14
